Goal: Task Accomplishment & Management: Use online tool/utility

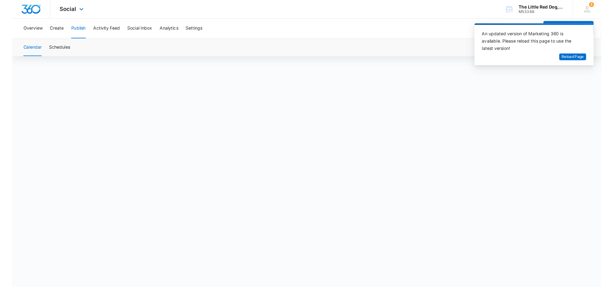
scroll to position [6, 0]
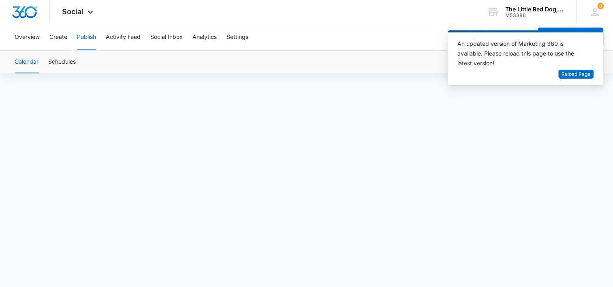
click at [86, 37] on button "Publish" at bounding box center [86, 37] width 19 height 26
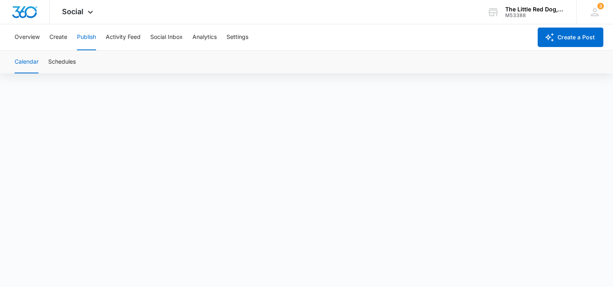
scroll to position [6, 0]
